Goal: Transaction & Acquisition: Purchase product/service

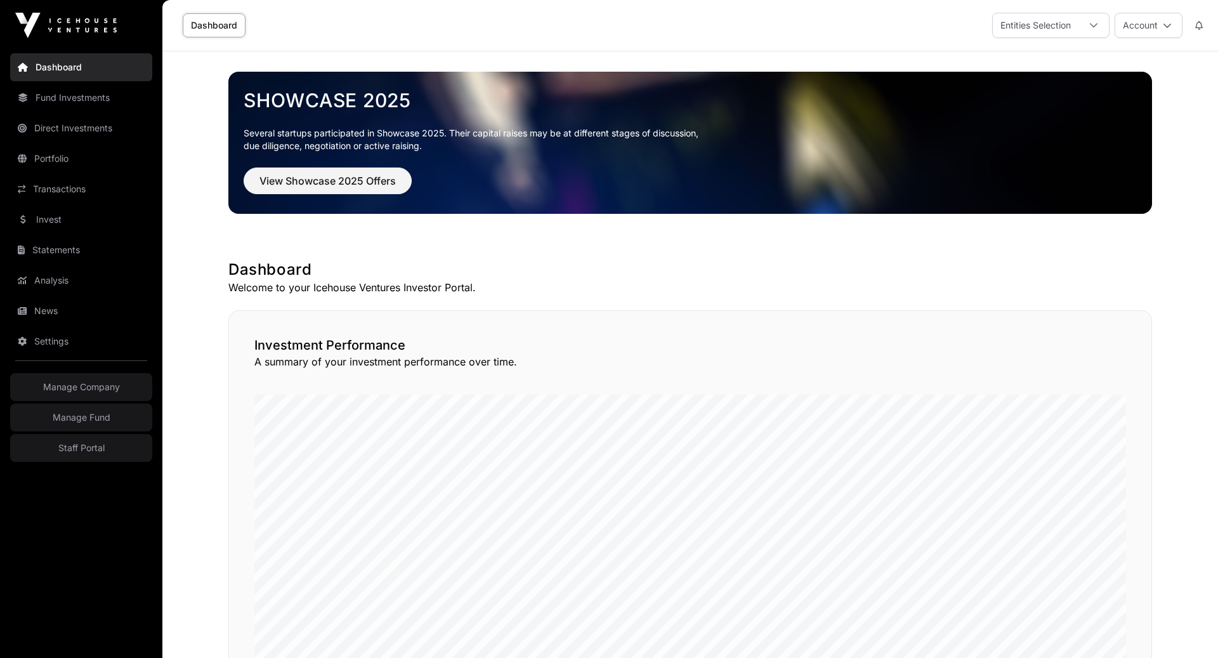
click at [58, 100] on link "Fund Investments" at bounding box center [81, 98] width 142 height 28
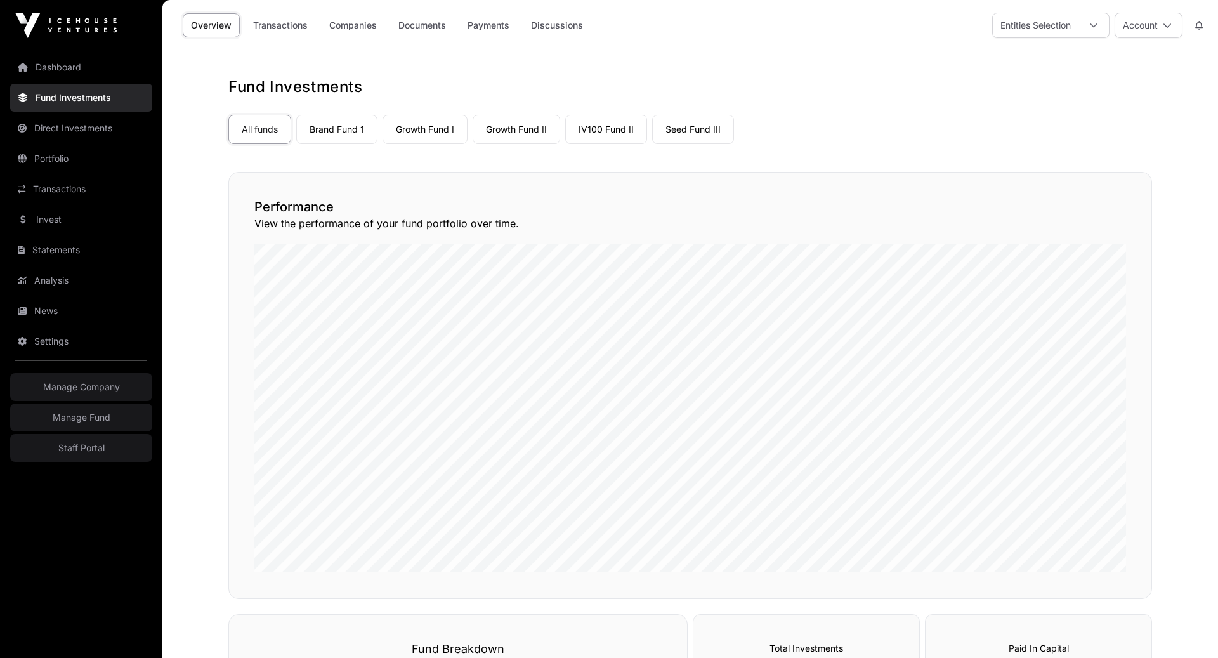
click at [448, 127] on link "Growth Fund I" at bounding box center [425, 129] width 85 height 29
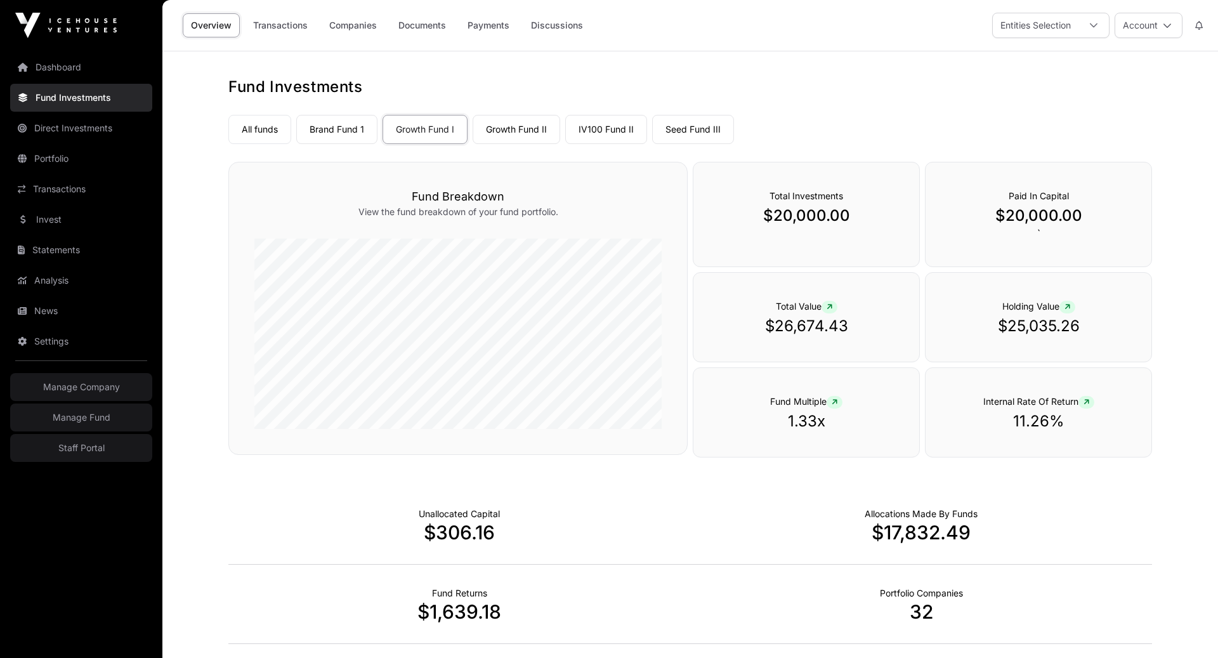
click at [357, 22] on link "Companies" at bounding box center [353, 25] width 64 height 24
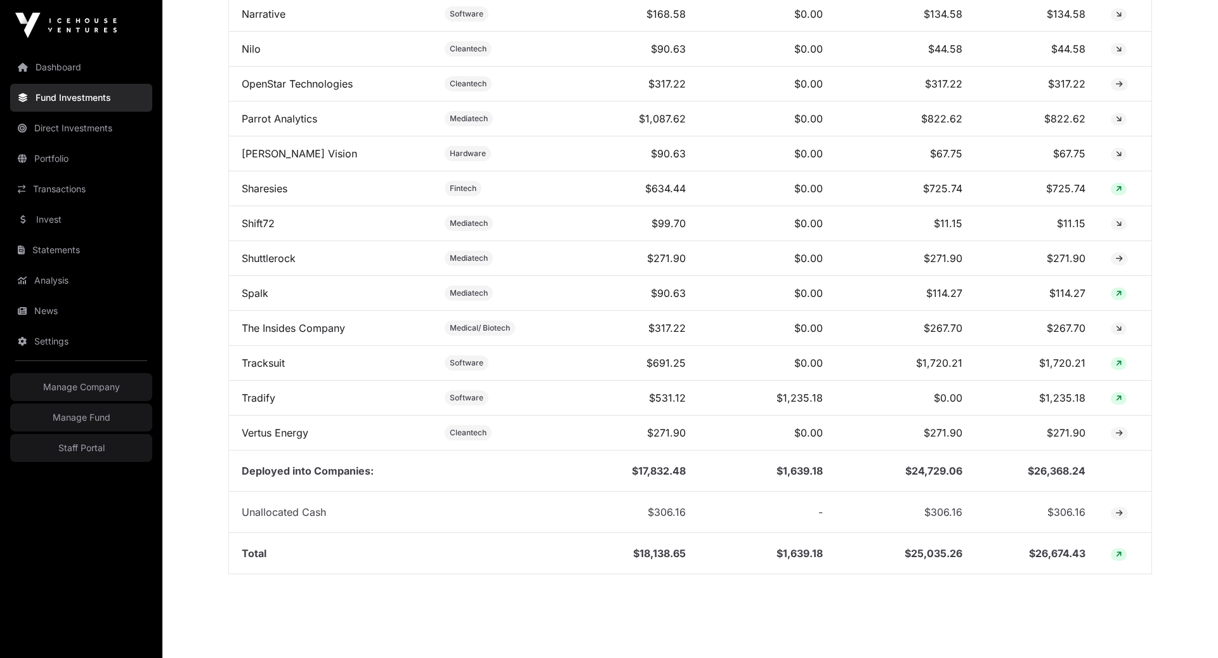
scroll to position [1277, 0]
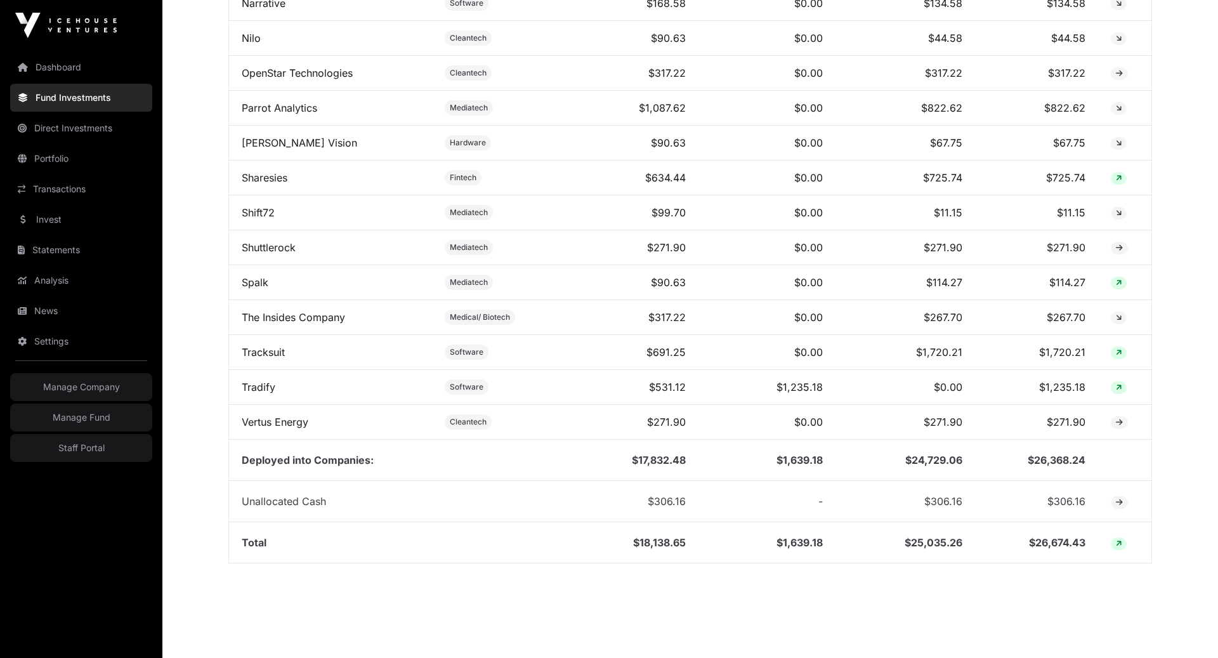
click at [277, 346] on link "Tracksuit" at bounding box center [263, 352] width 43 height 13
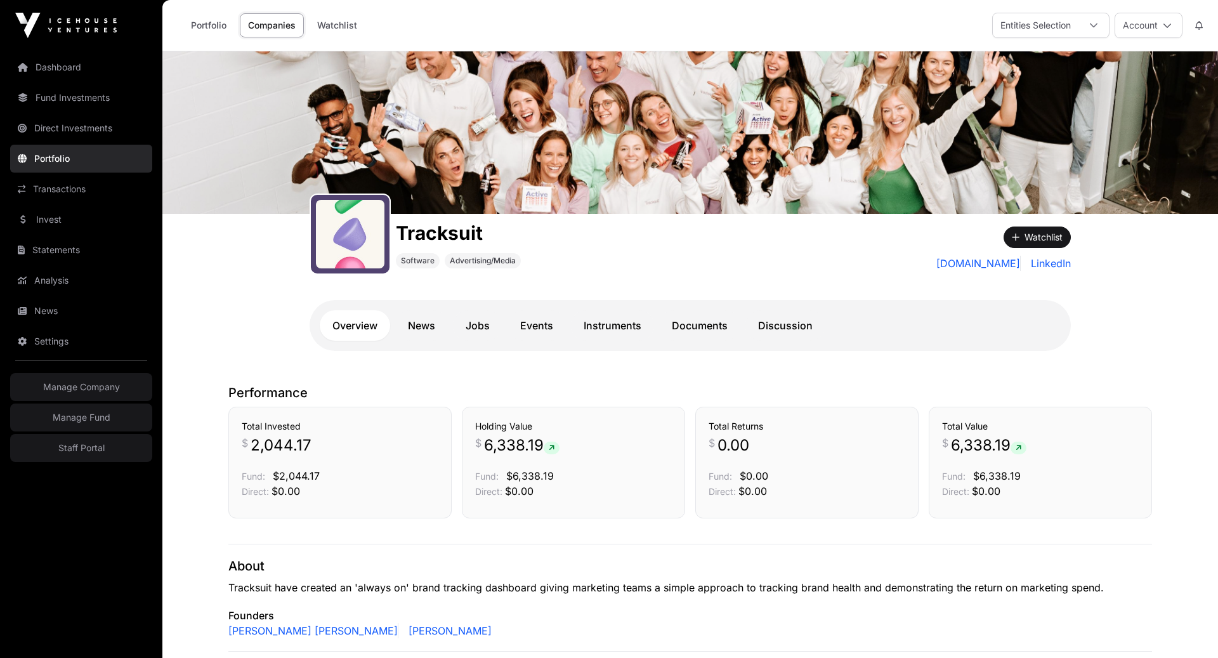
click at [664, 324] on link "Documents" at bounding box center [699, 325] width 81 height 30
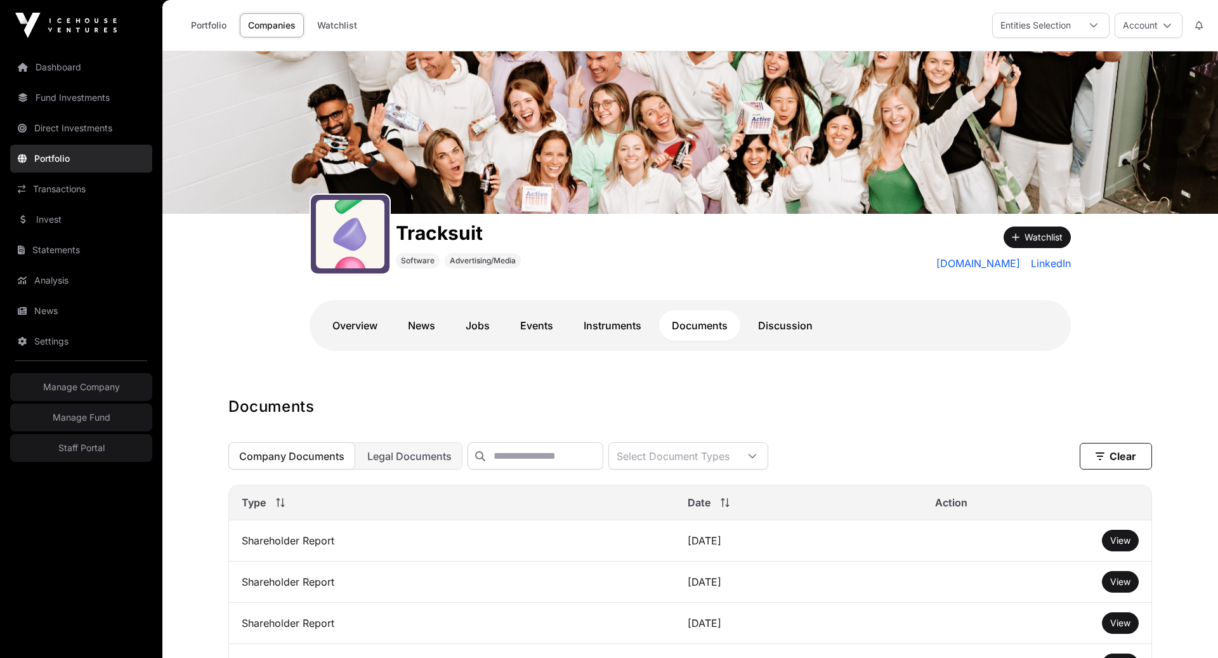
click at [51, 223] on link "Invest" at bounding box center [81, 220] width 142 height 28
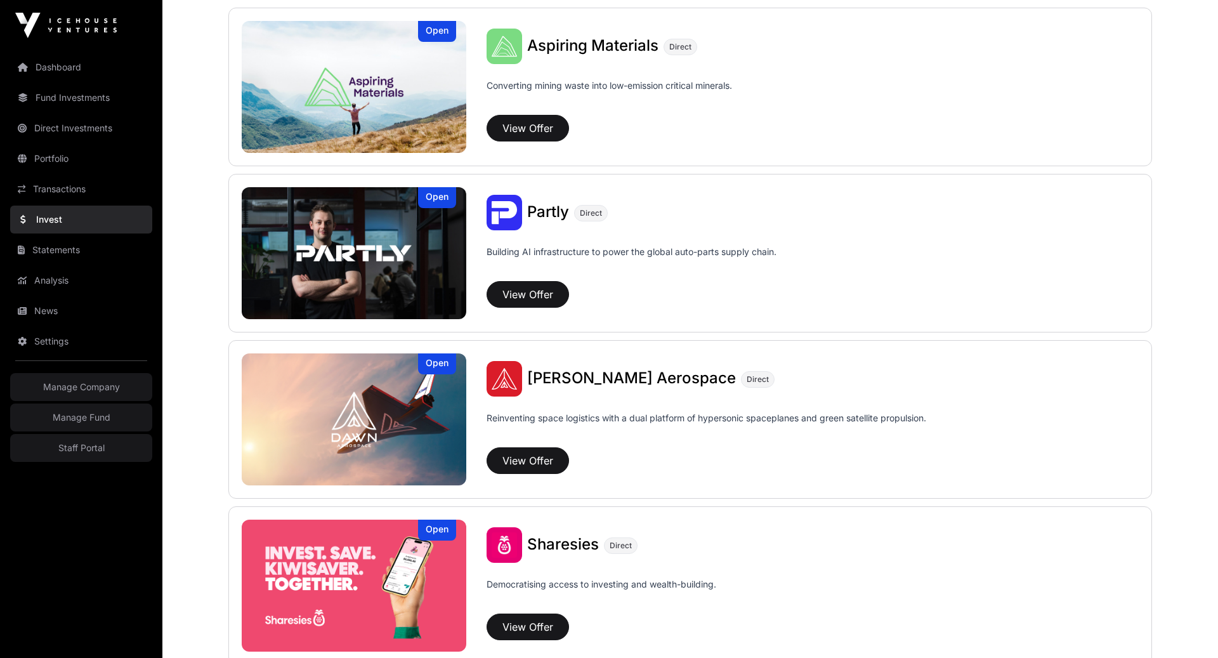
scroll to position [1405, 0]
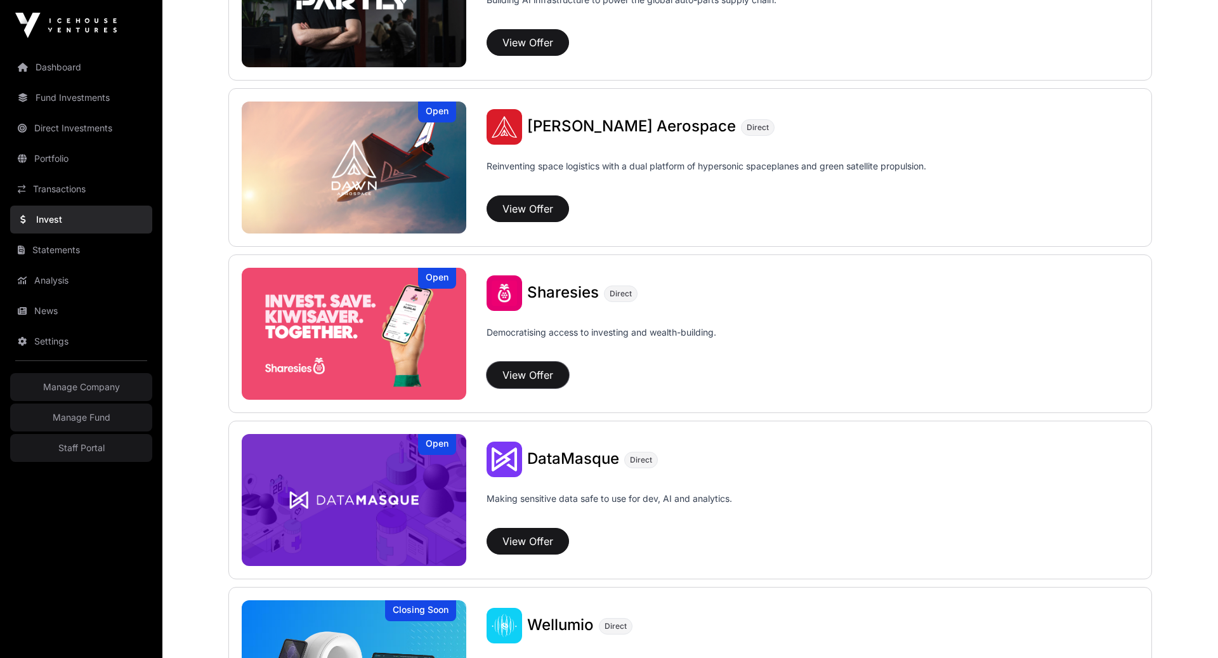
click at [523, 377] on button "View Offer" at bounding box center [528, 375] width 82 height 27
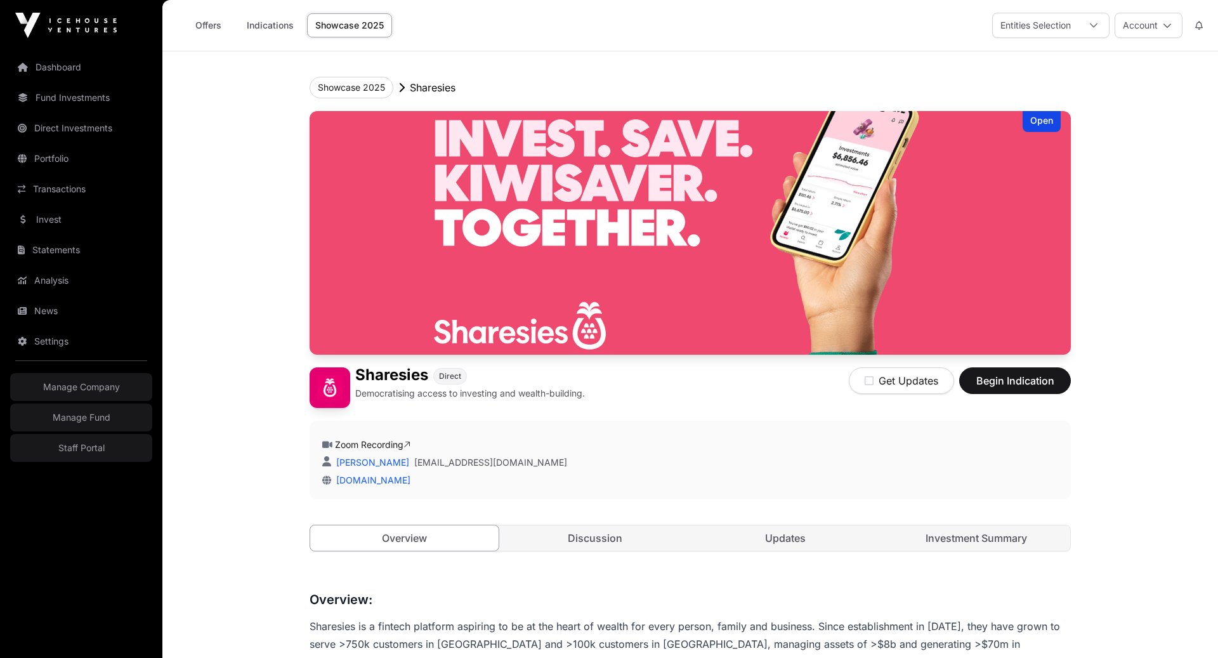
click at [631, 536] on link "Discussion" at bounding box center [595, 537] width 188 height 25
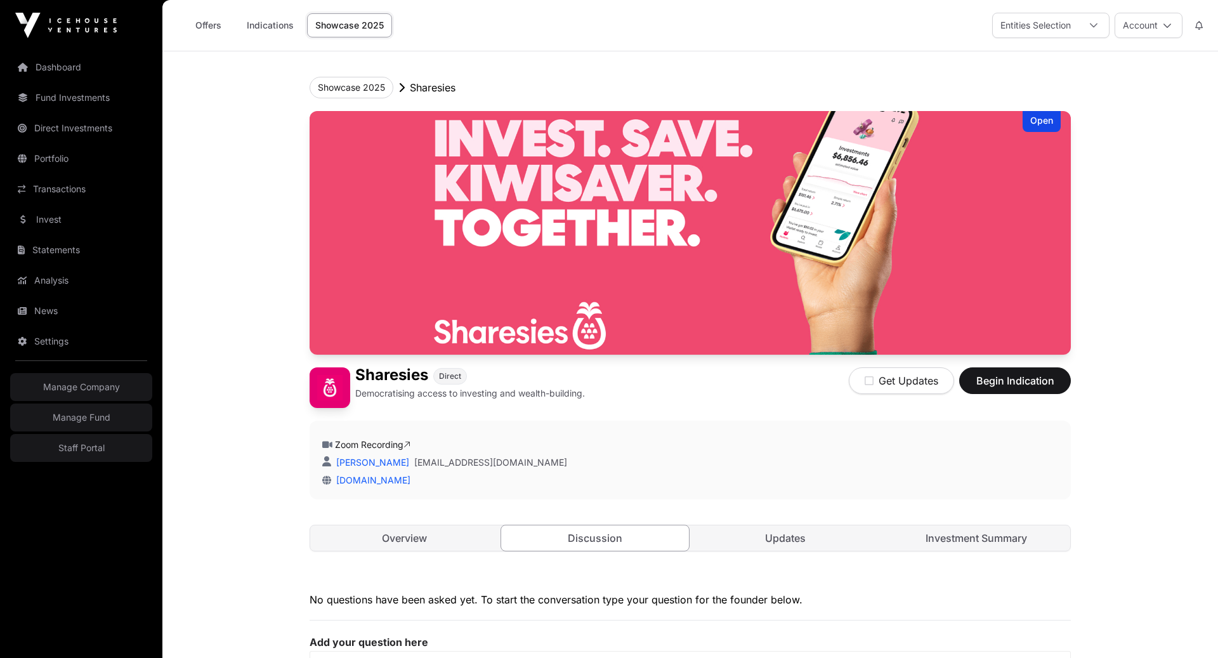
scroll to position [271, 0]
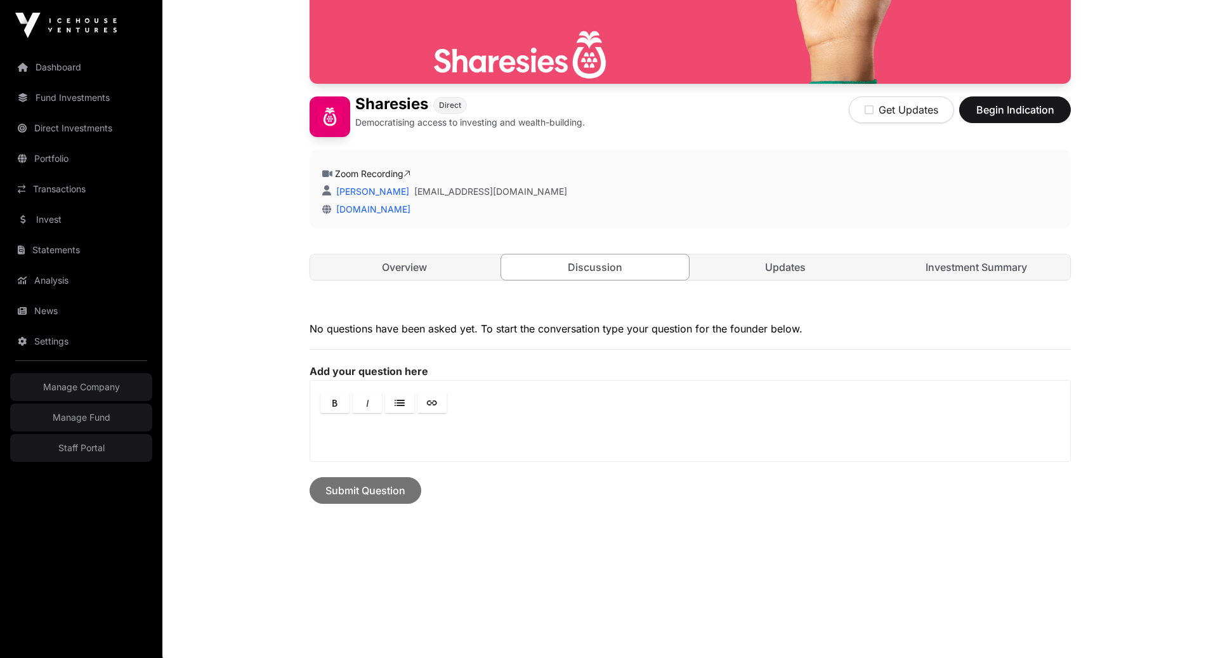
click at [771, 263] on link "Updates" at bounding box center [786, 266] width 188 height 25
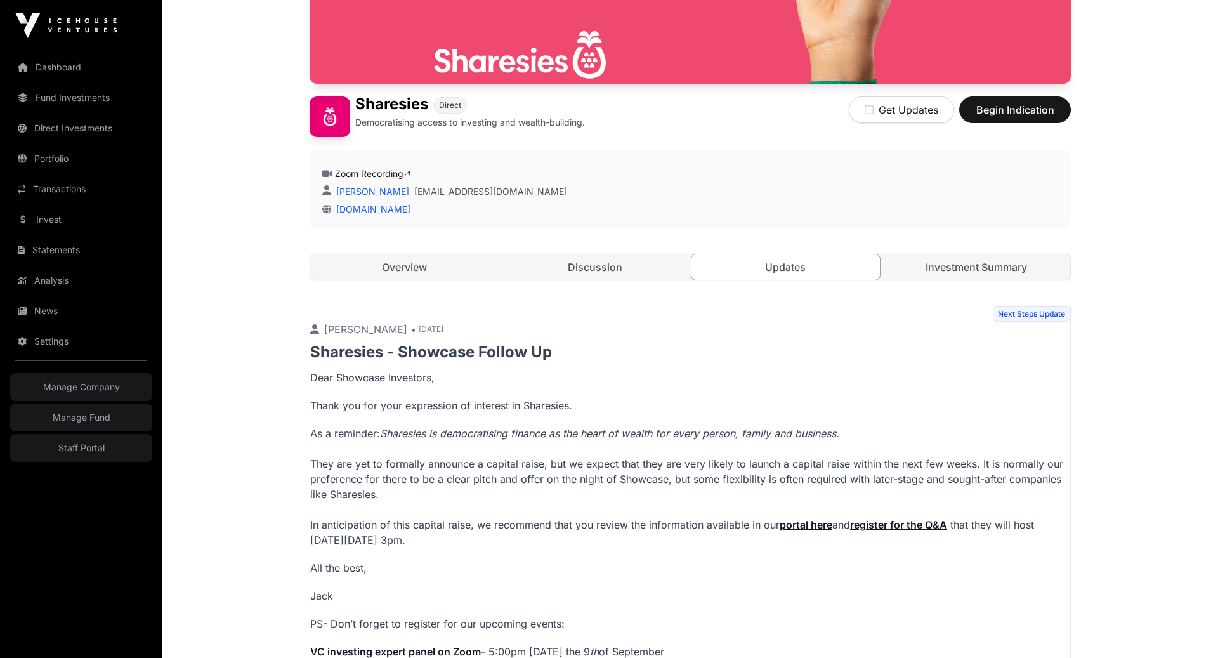
click at [949, 261] on link "Investment Summary" at bounding box center [977, 266] width 188 height 25
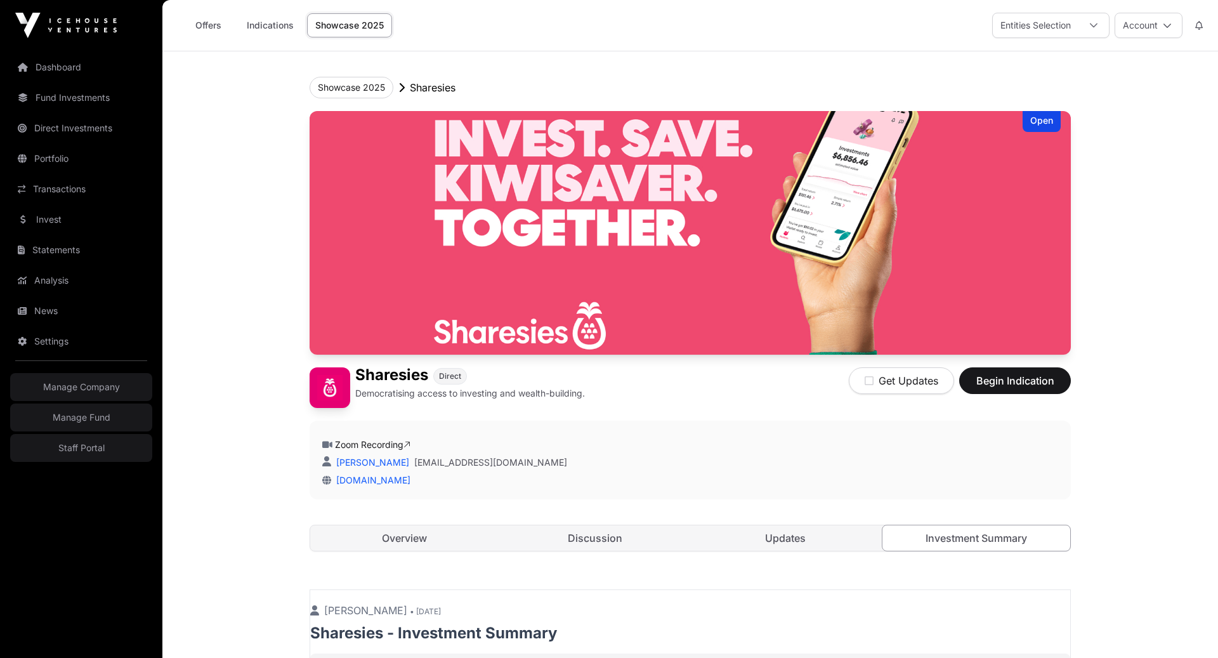
click at [387, 529] on link "Overview" at bounding box center [404, 537] width 188 height 25
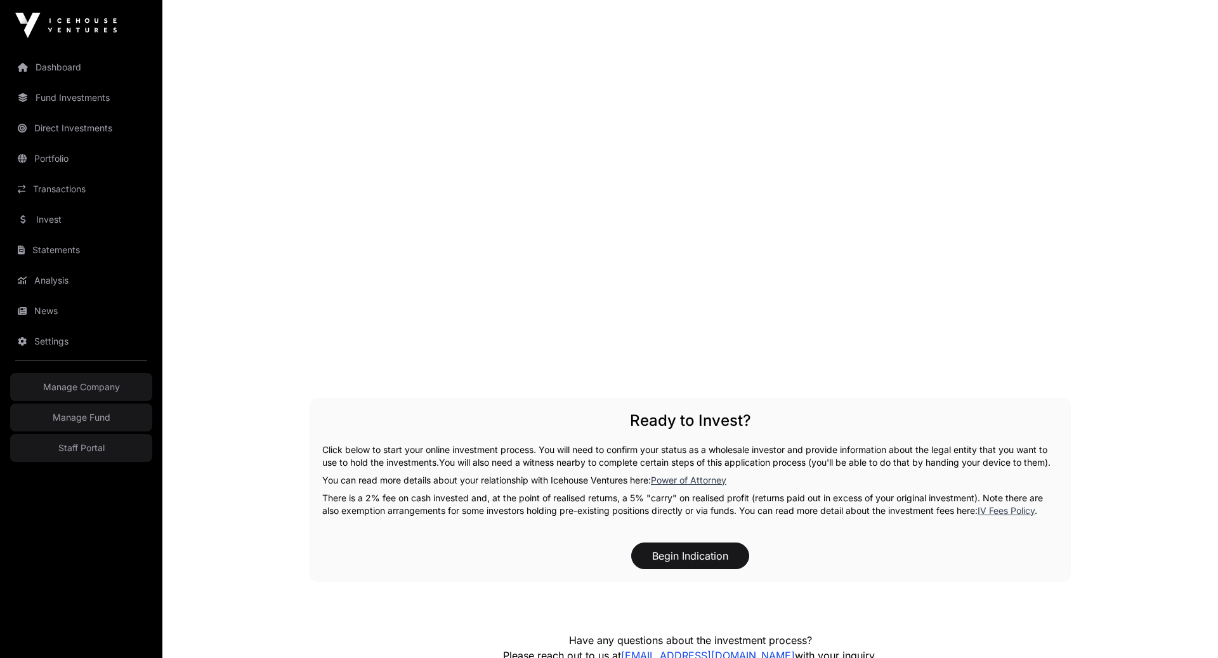
scroll to position [2479, 0]
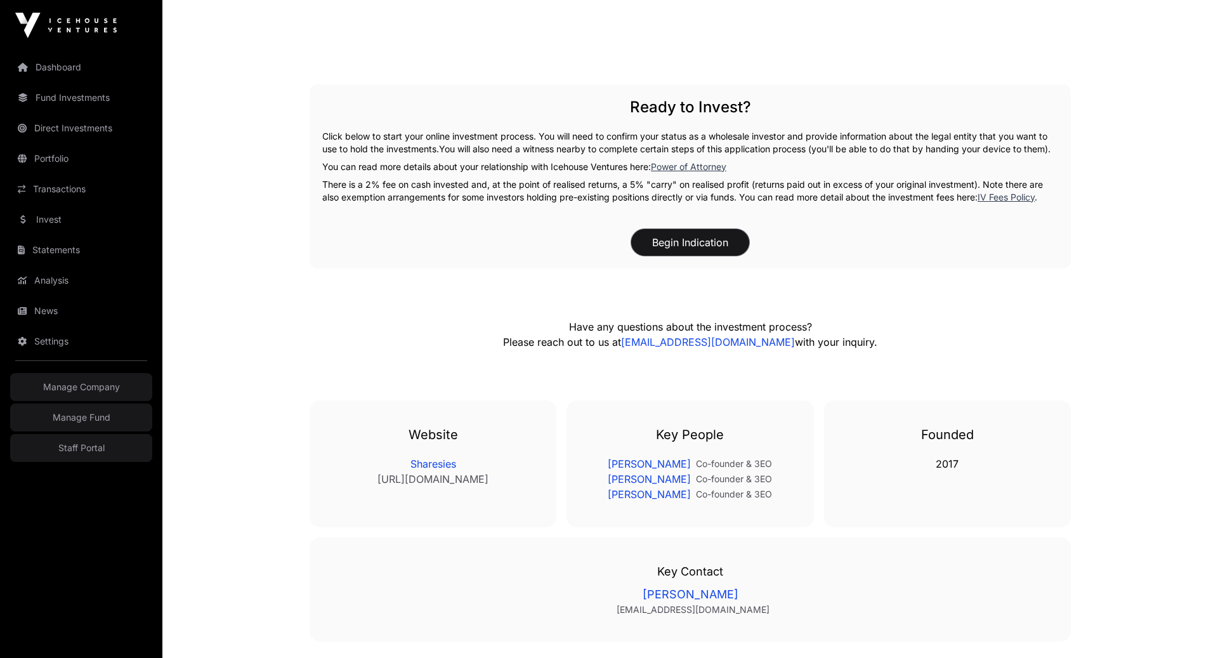
click at [682, 234] on button "Begin Indication" at bounding box center [690, 242] width 118 height 27
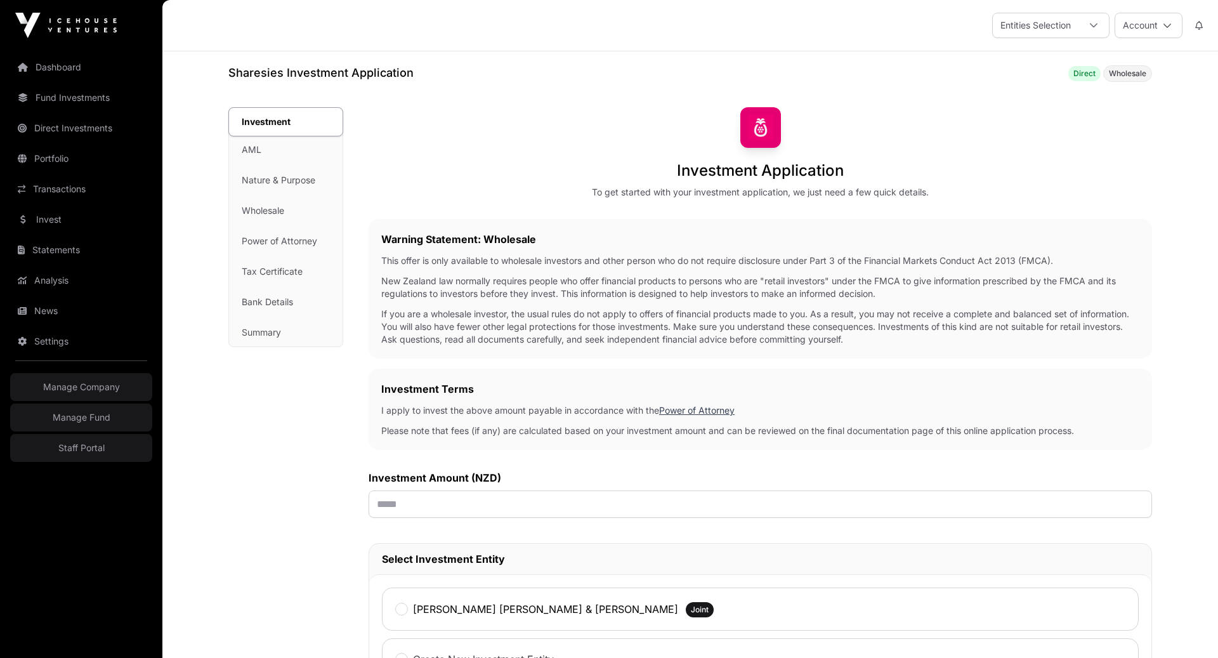
click at [1167, 25] on icon at bounding box center [1167, 25] width 9 height 9
click at [773, 122] on img at bounding box center [761, 127] width 41 height 41
